Goal: Find specific page/section

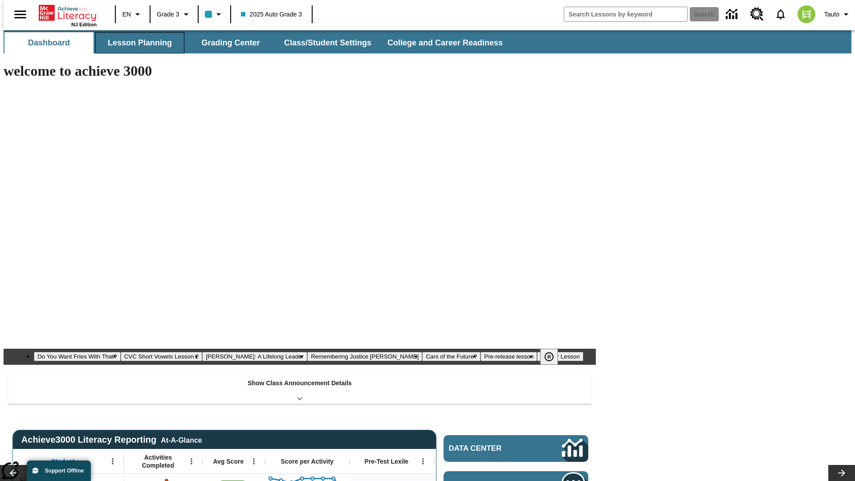
click at [136, 43] on button "Lesson Planning" at bounding box center [139, 42] width 89 height 21
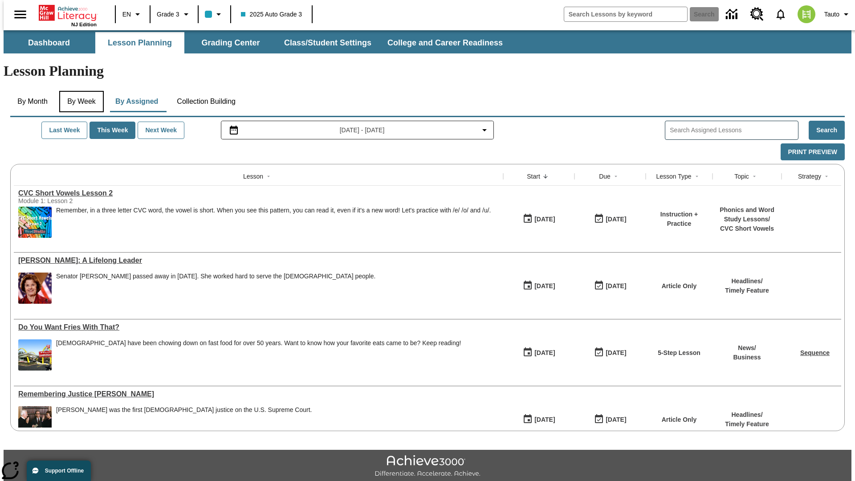
click at [80, 91] on button "By Week" at bounding box center [81, 101] width 45 height 21
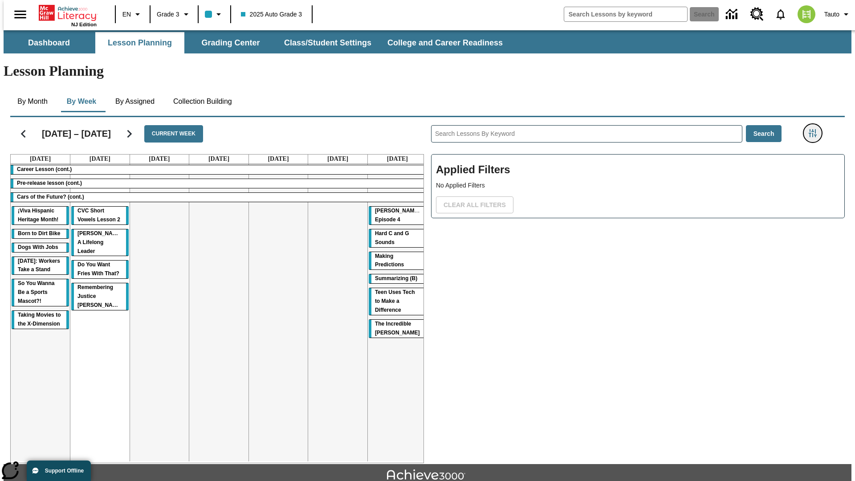
click at [815, 129] on icon "Filters Side menu" at bounding box center [812, 133] width 8 height 8
